Goal: Browse casually

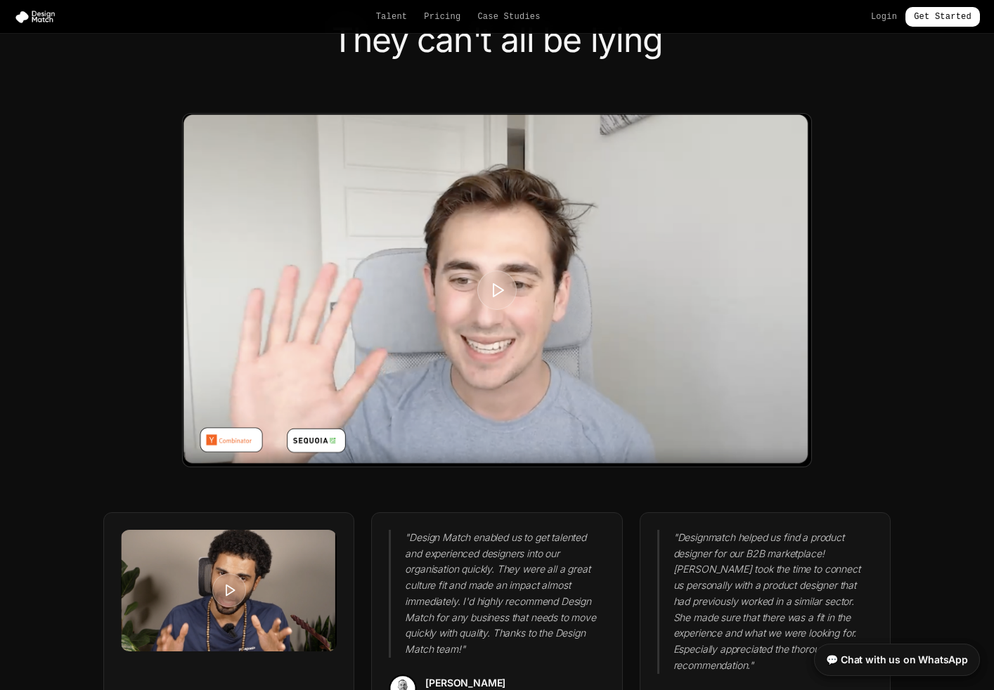
scroll to position [3174, 0]
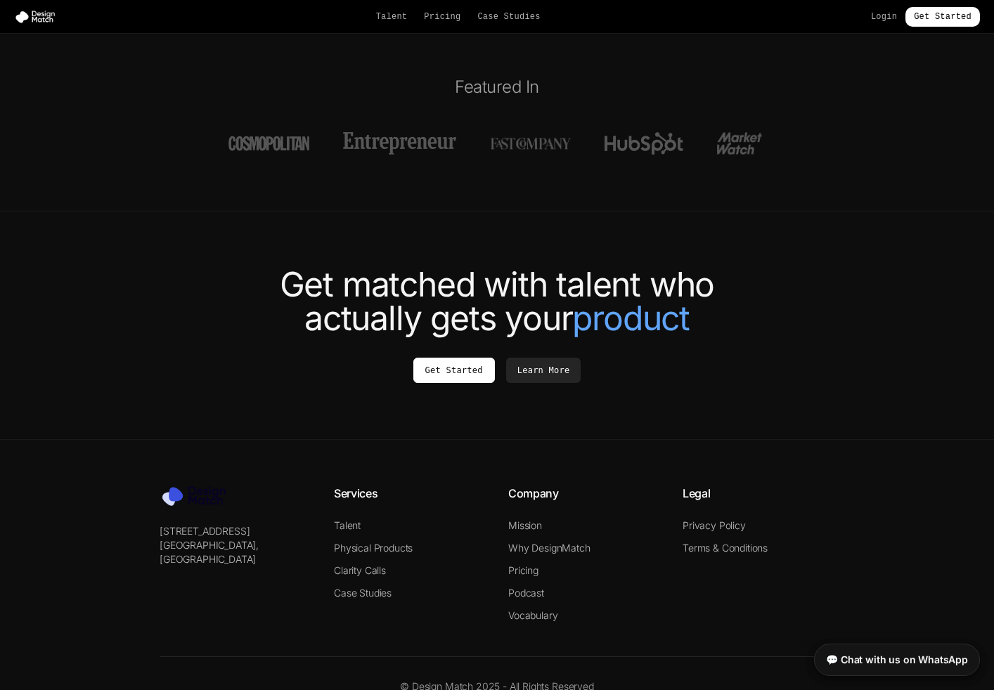
scroll to position [5180, 0]
